Goal: Task Accomplishment & Management: Use online tool/utility

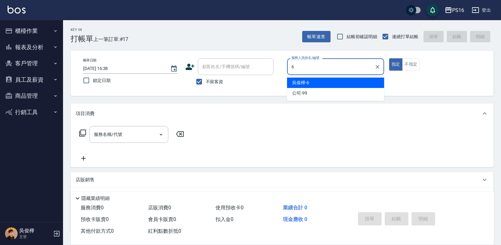
type input "[PERSON_NAME]-6"
type button "true"
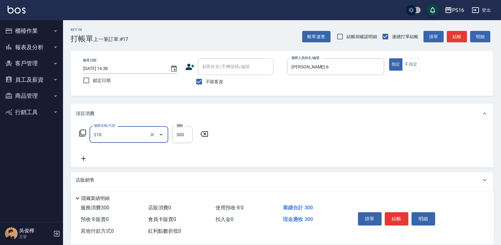
type input "[PERSON_NAME]洗髮精(210)"
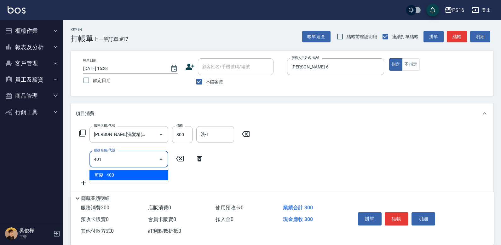
type input "剪髮(401)"
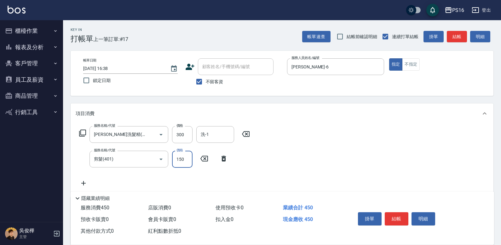
type input "150"
click at [214, 134] on input "洗-1" at bounding box center [215, 134] width 32 height 11
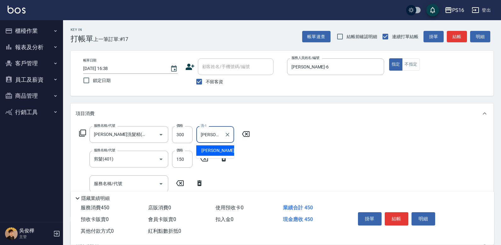
type input "[PERSON_NAME]-28"
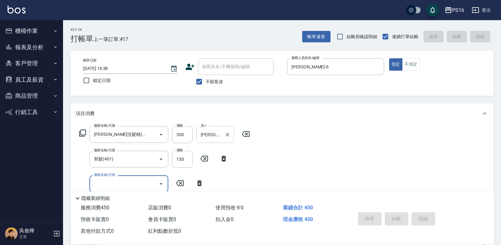
type input "[DATE] 18:40"
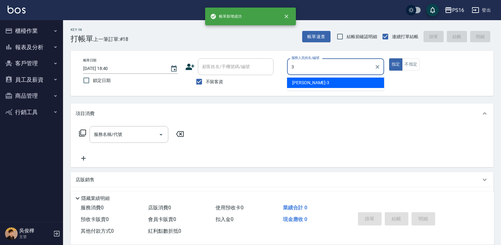
type input "[PERSON_NAME]-3"
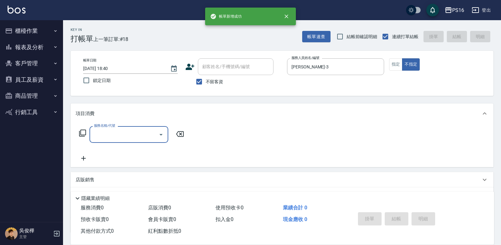
type input "1"
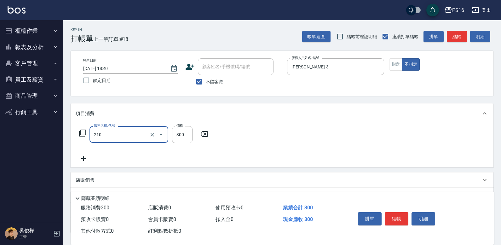
type input "[PERSON_NAME]洗髮精(210)"
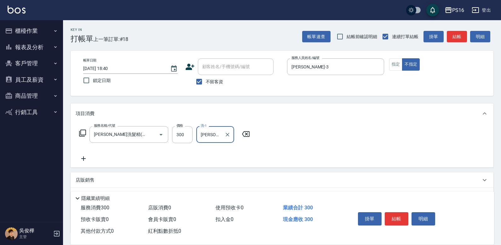
type input "[PERSON_NAME]-20"
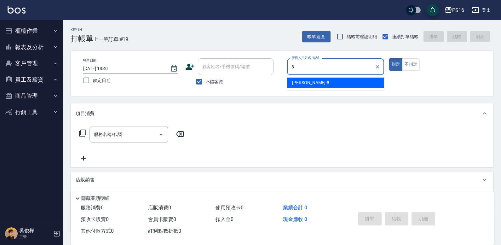
type input "[PERSON_NAME]-8"
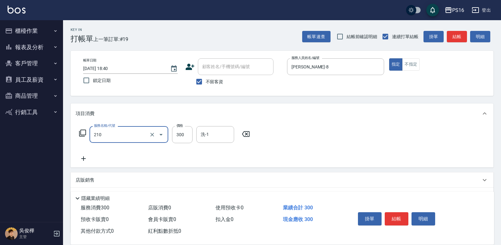
type input "[PERSON_NAME]洗髮精(210)"
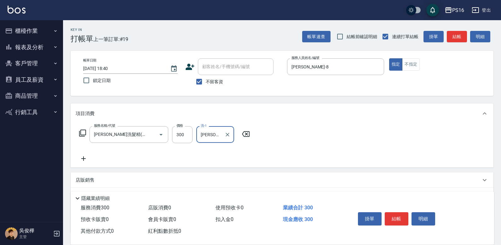
type input "[PERSON_NAME]-20"
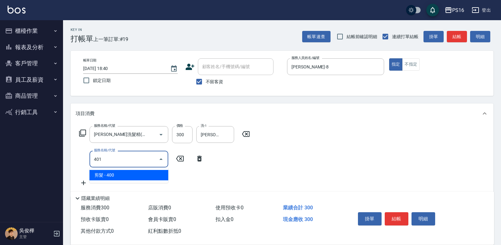
type input "剪髮(401)"
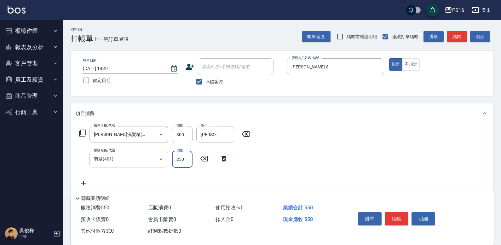
type input "250"
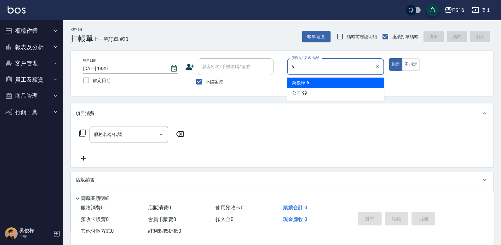
type input "[PERSON_NAME]-6"
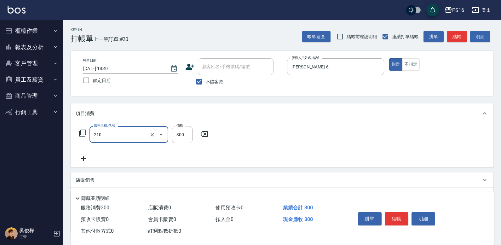
type input "[PERSON_NAME]洗髮精(210)"
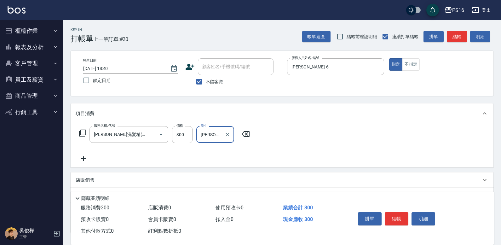
type input "[PERSON_NAME]-28"
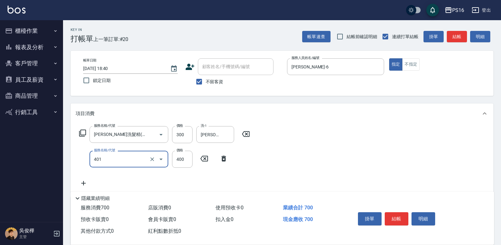
type input "剪髮(401)"
type input "400"
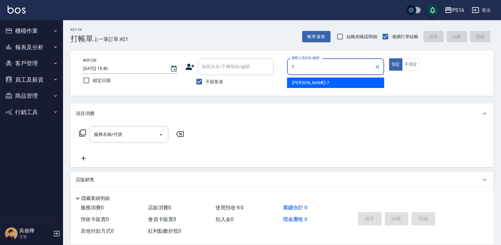
type input "[PERSON_NAME]-7"
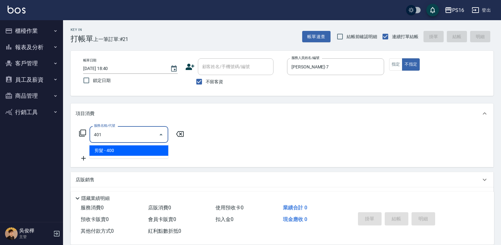
type input "剪髮(401)"
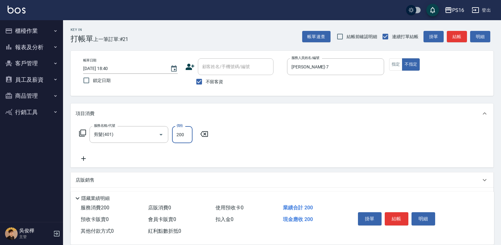
type input "200"
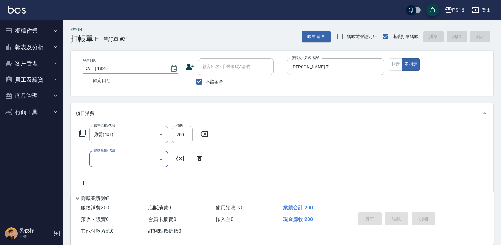
type input "[DATE] 18:41"
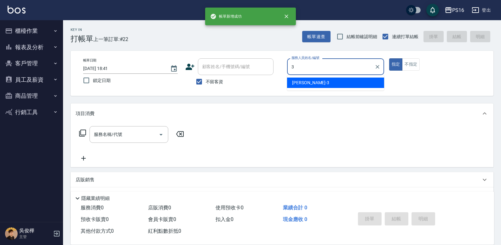
type input "[PERSON_NAME]-3"
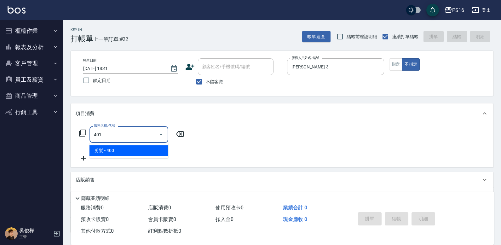
type input "剪髮(401)"
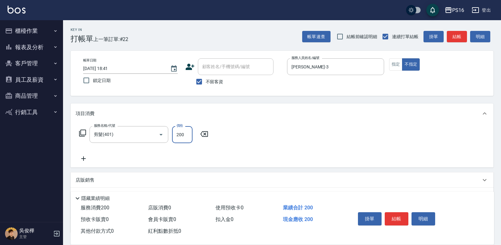
type input "200"
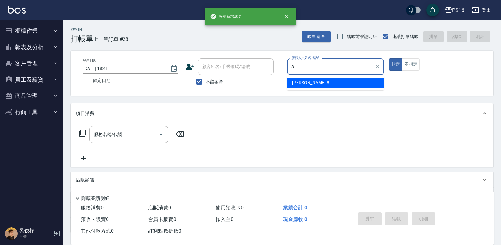
type input "[PERSON_NAME]-8"
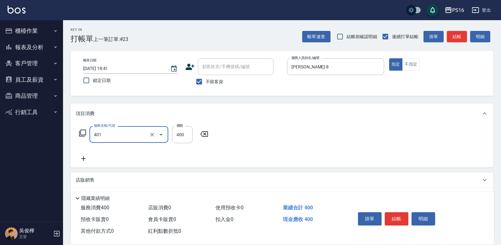
type input "剪髮(401)"
type input "300"
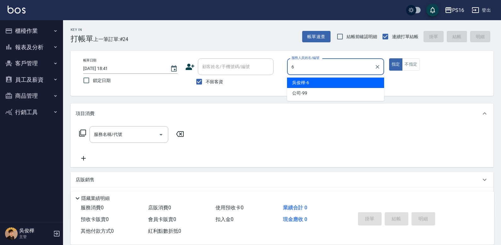
type input "[PERSON_NAME]-6"
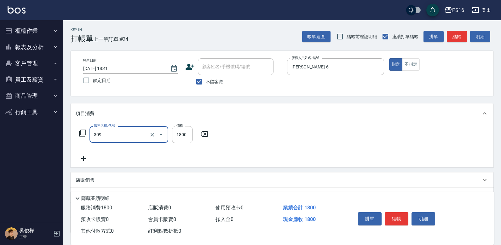
type input "活性碳離子燙1800(309)"
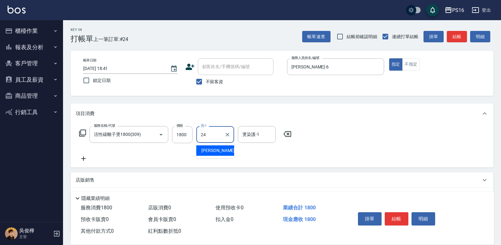
type input "[PERSON_NAME]-24"
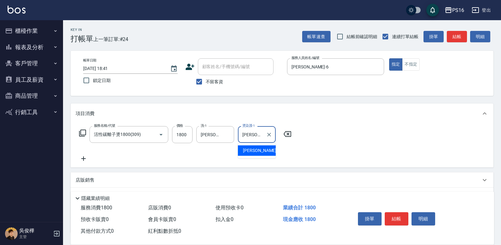
type input "[PERSON_NAME]-20"
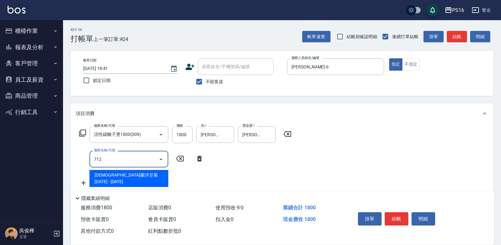
type input "[DEMOGRAPHIC_DATA]蘭洋甘菊1000(712)"
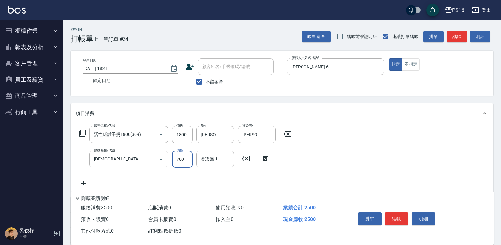
type input "700"
type input "[PERSON_NAME]-20"
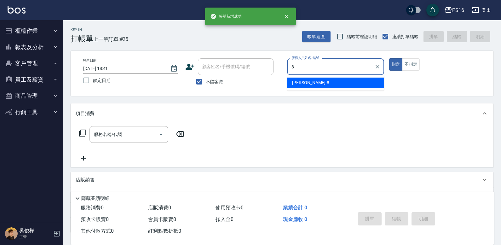
type input "[PERSON_NAME]-8"
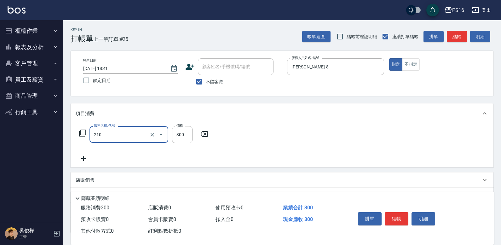
type input "[PERSON_NAME]洗髮精(210)"
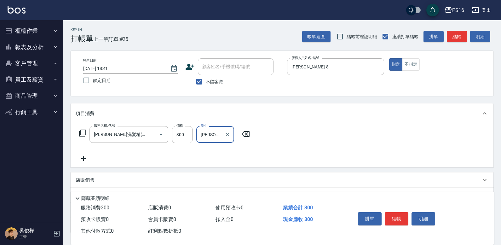
type input "[PERSON_NAME]-24"
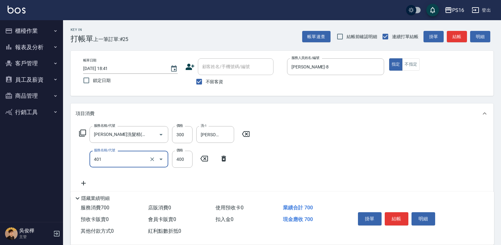
type input "剪髮(401)"
